Goal: Task Accomplishment & Management: Manage account settings

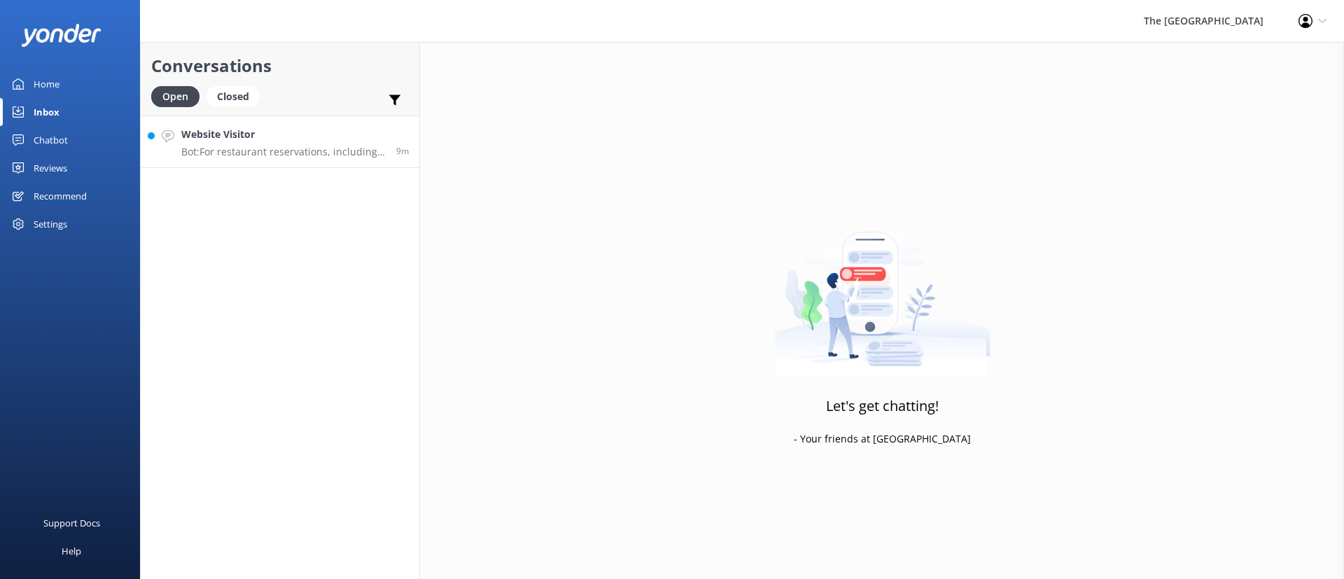
click at [290, 164] on link "Website Visitor Bot: For restaurant reservations, including the Island Night Bu…" at bounding box center [280, 141] width 279 height 52
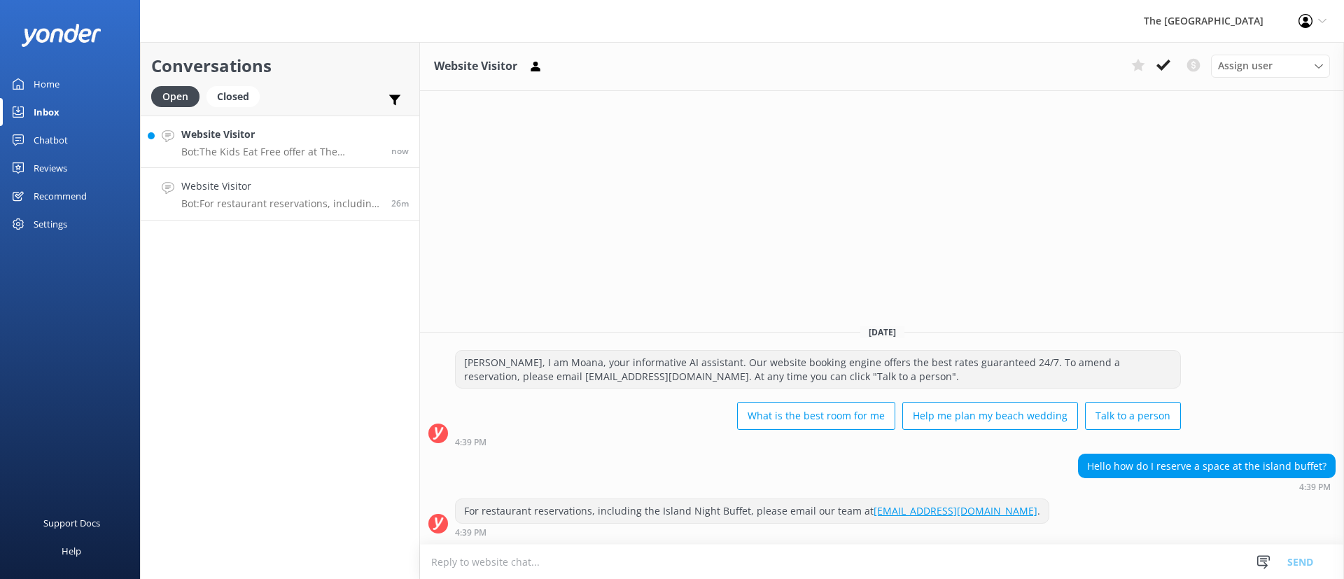
click at [310, 164] on link "Website Visitor Bot: The Kids Eat Free offer at The [GEOGRAPHIC_DATA] is availa…" at bounding box center [280, 141] width 279 height 52
